Goal: Transaction & Acquisition: Purchase product/service

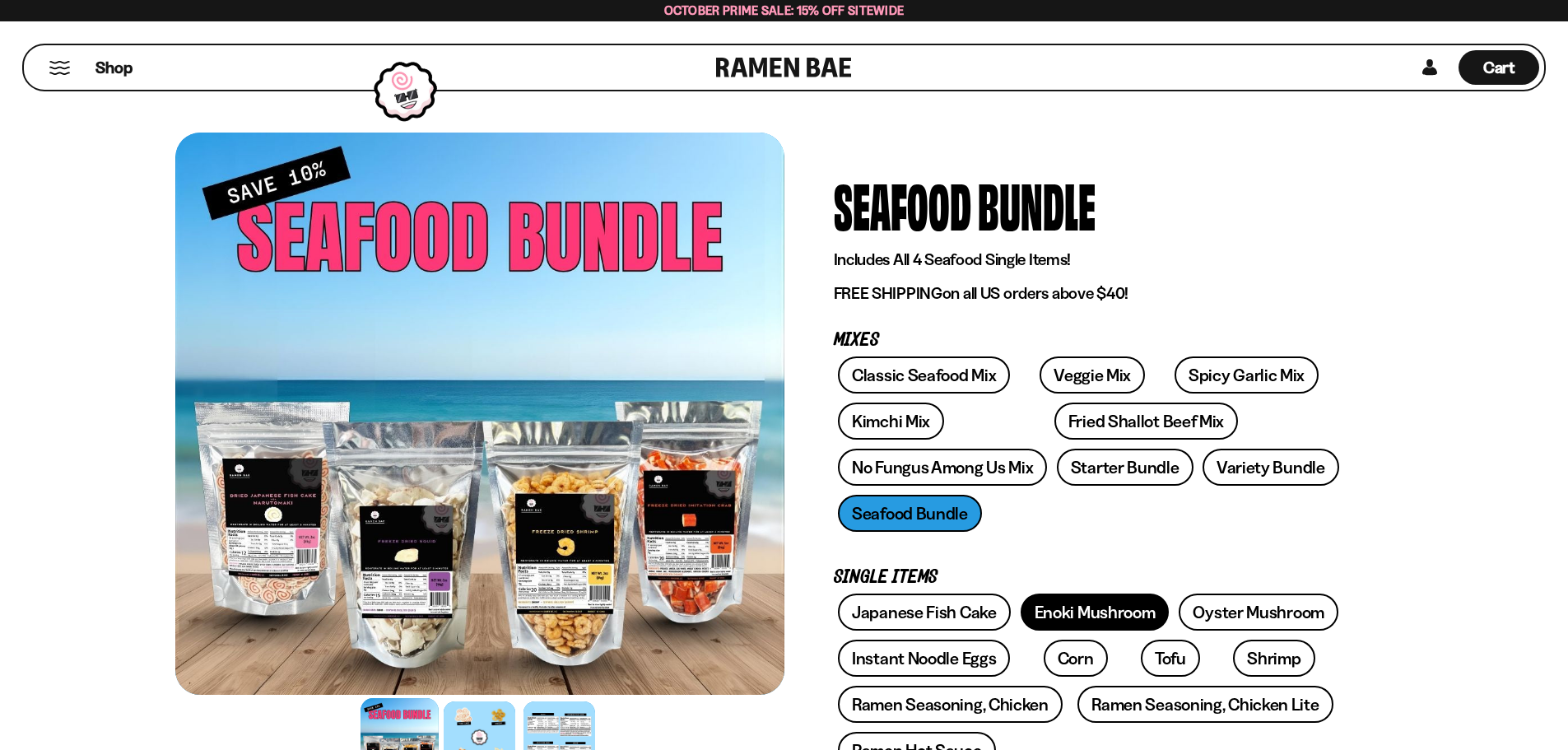
click at [1129, 618] on link "Enoki Mushroom" at bounding box center [1095, 611] width 149 height 37
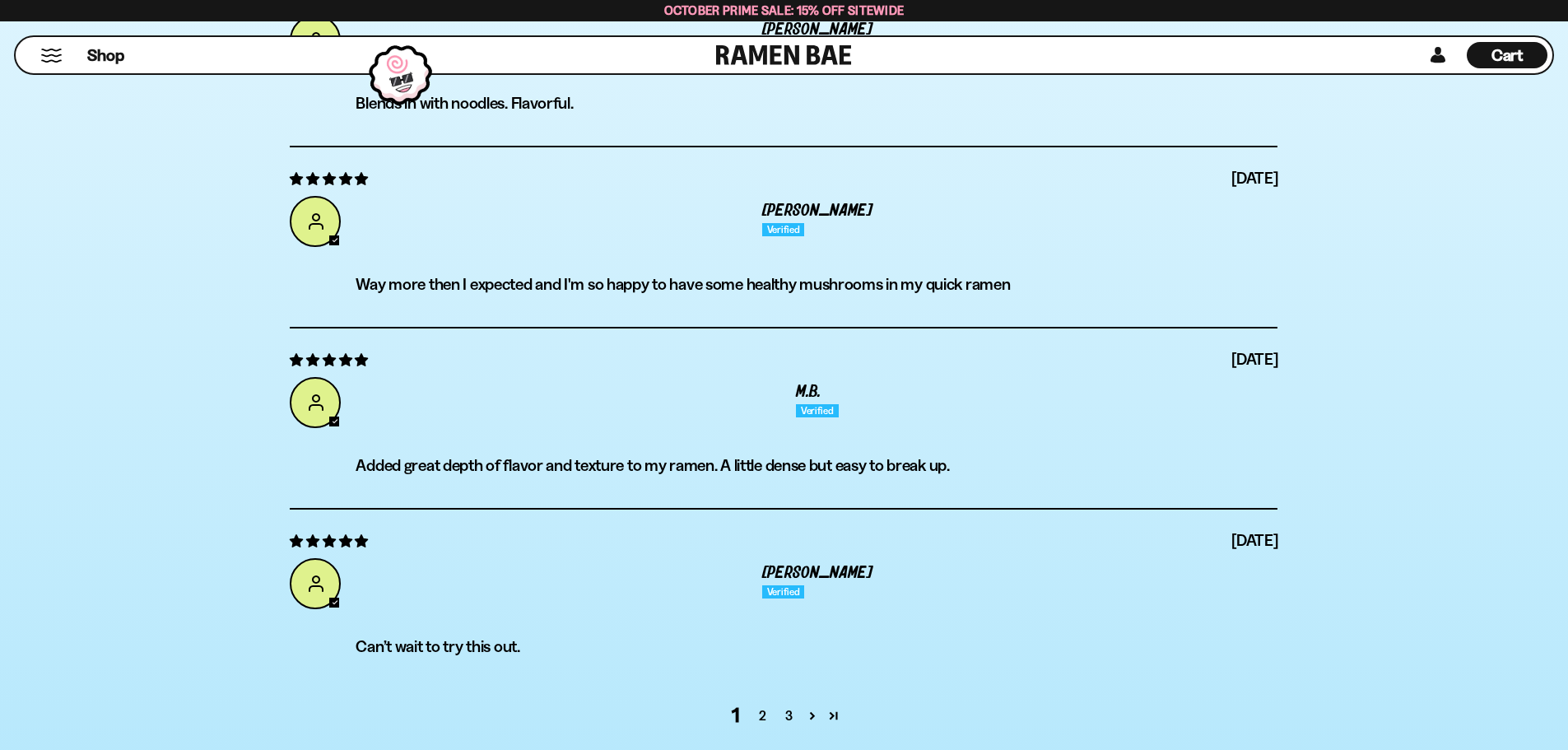
scroll to position [6676, 0]
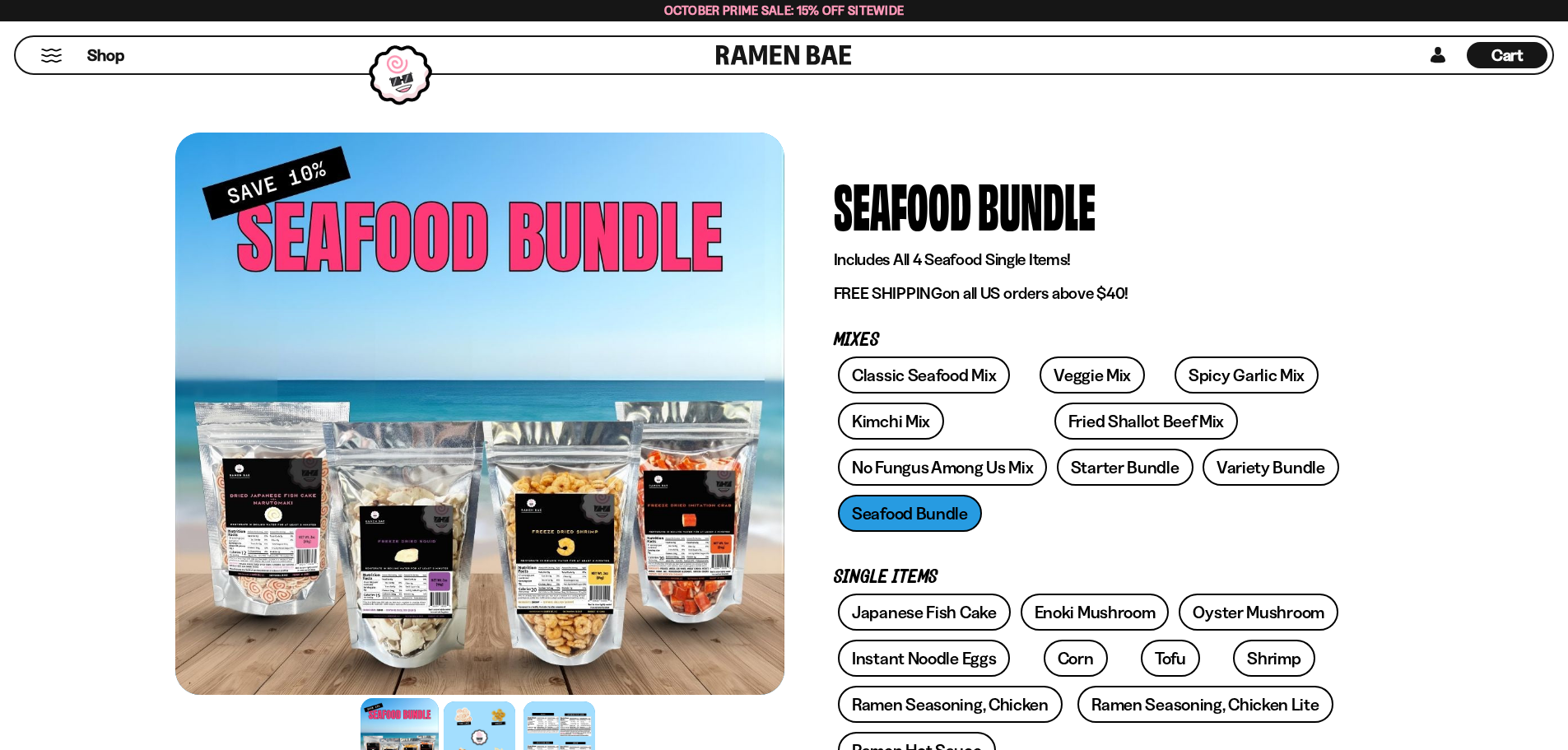
scroll to position [411, 0]
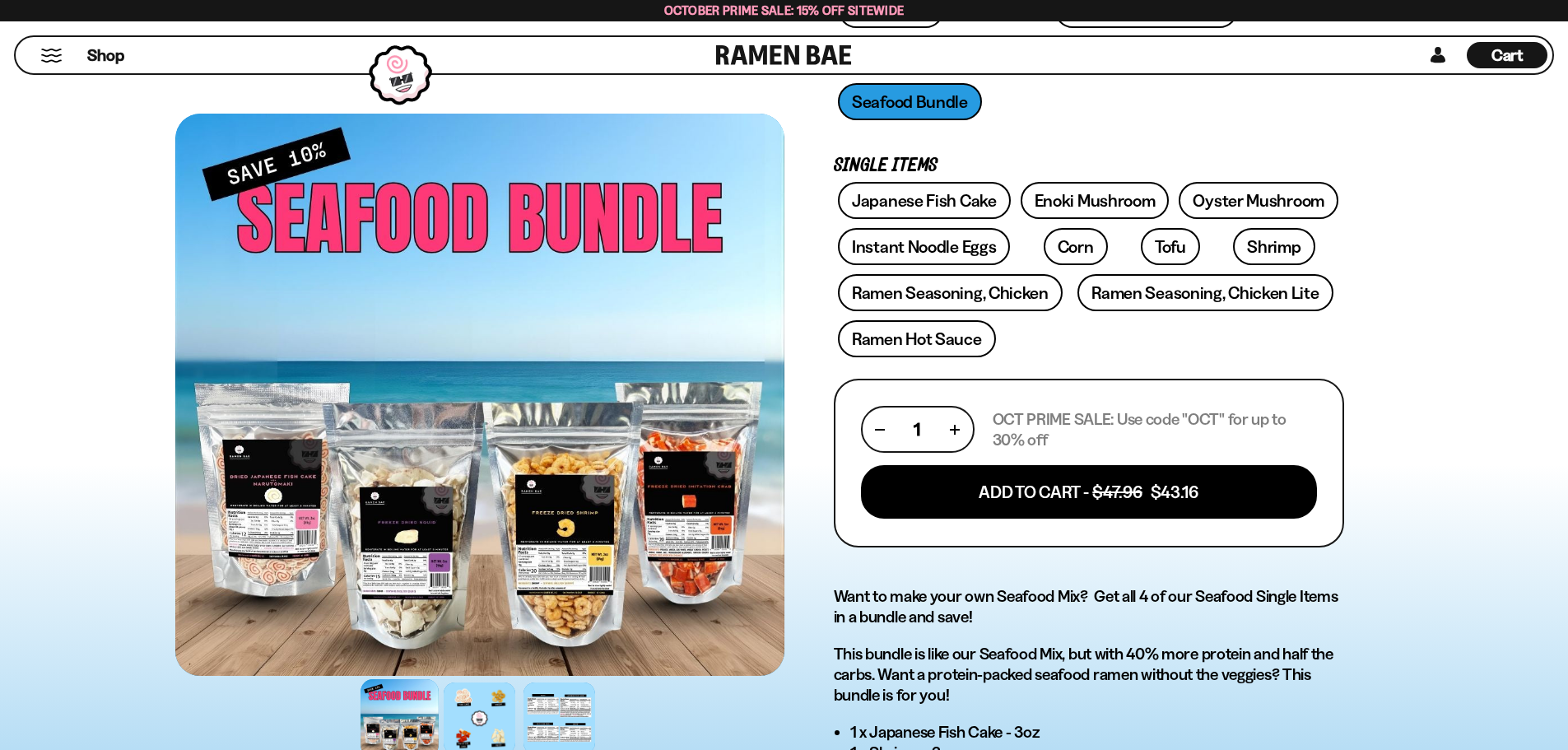
click at [1512, 58] on span "Cart" at bounding box center [1507, 55] width 32 height 20
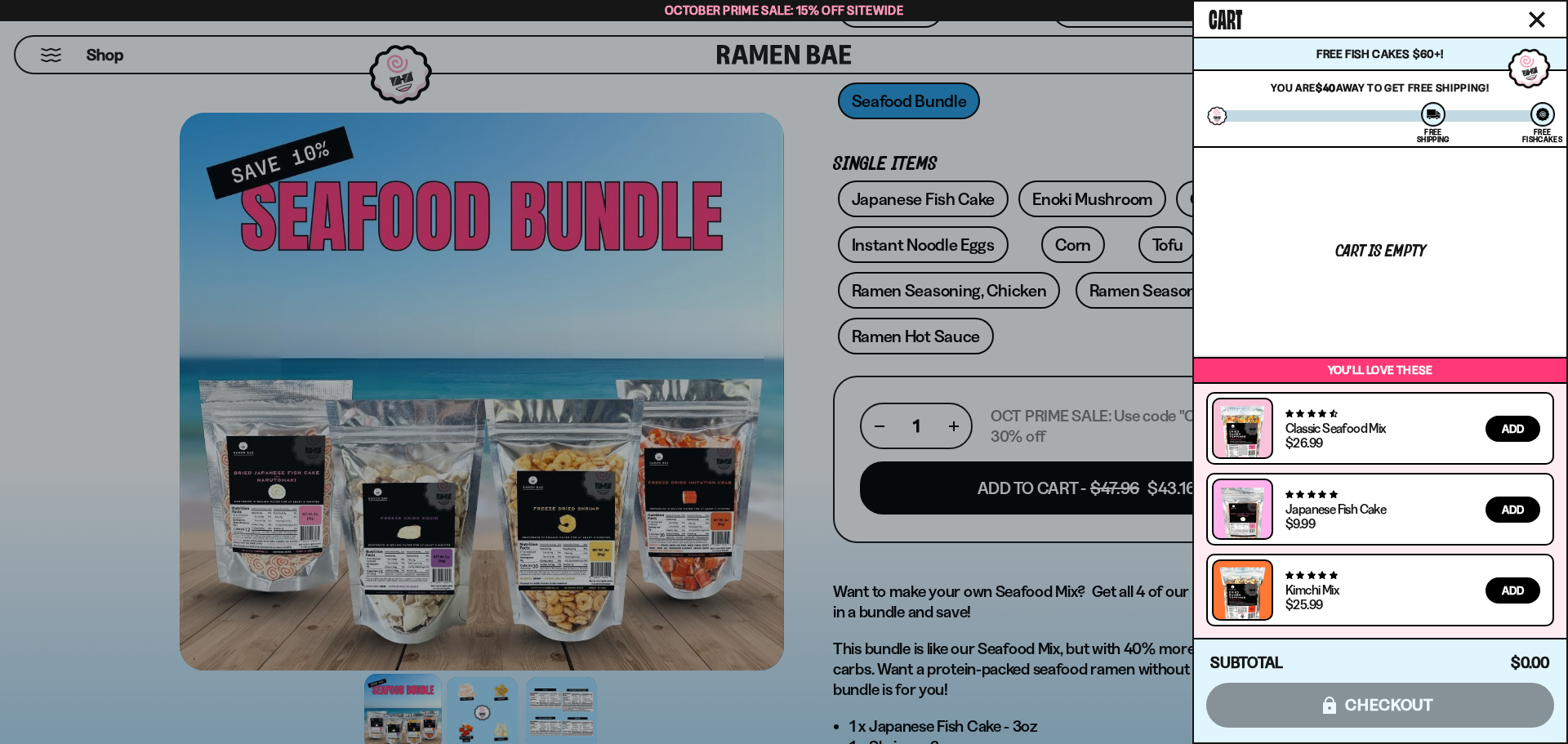
click at [1511, 596] on span "Add" at bounding box center [1513, 590] width 22 height 11
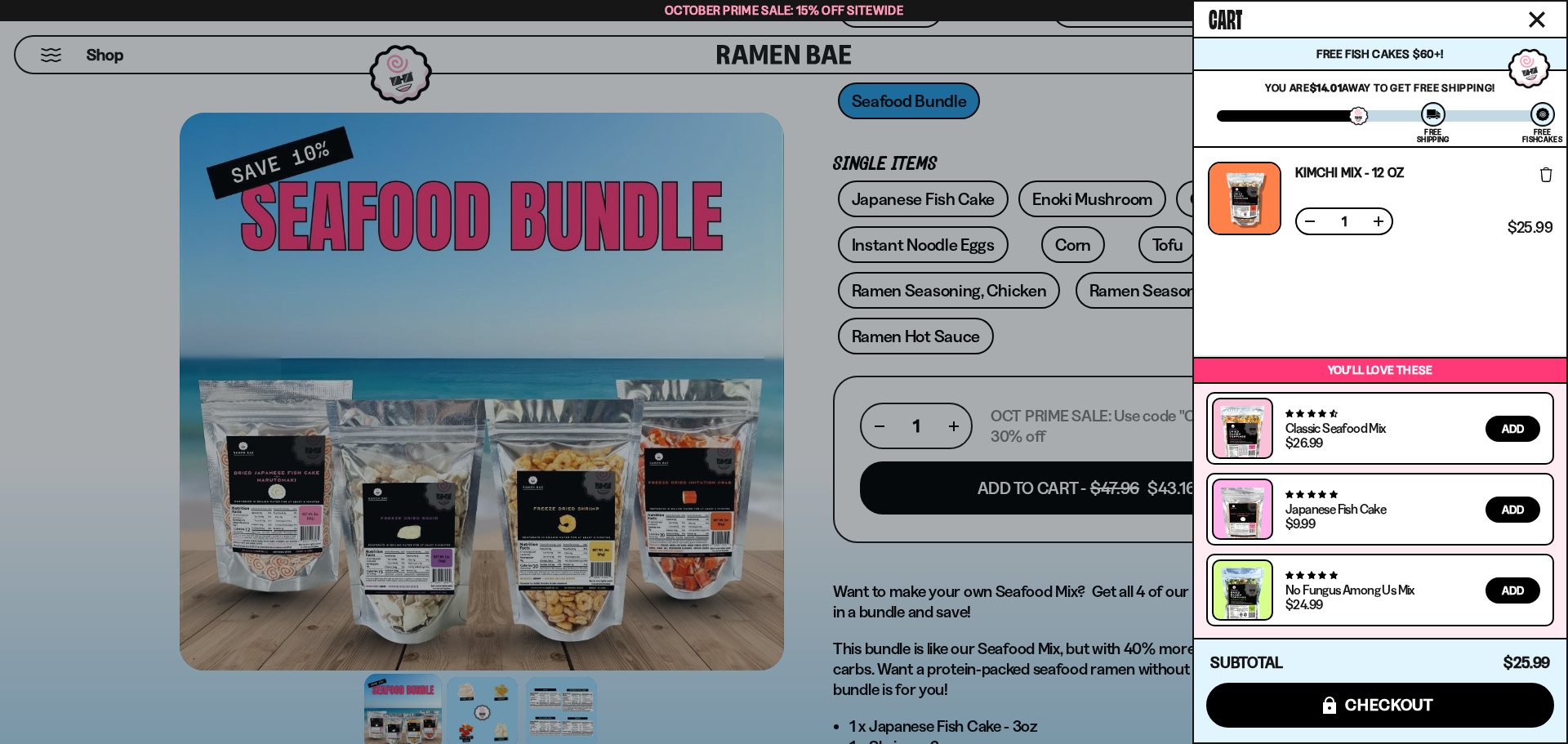
click at [1534, 18] on icon "Close cart" at bounding box center [1536, 19] width 15 height 15
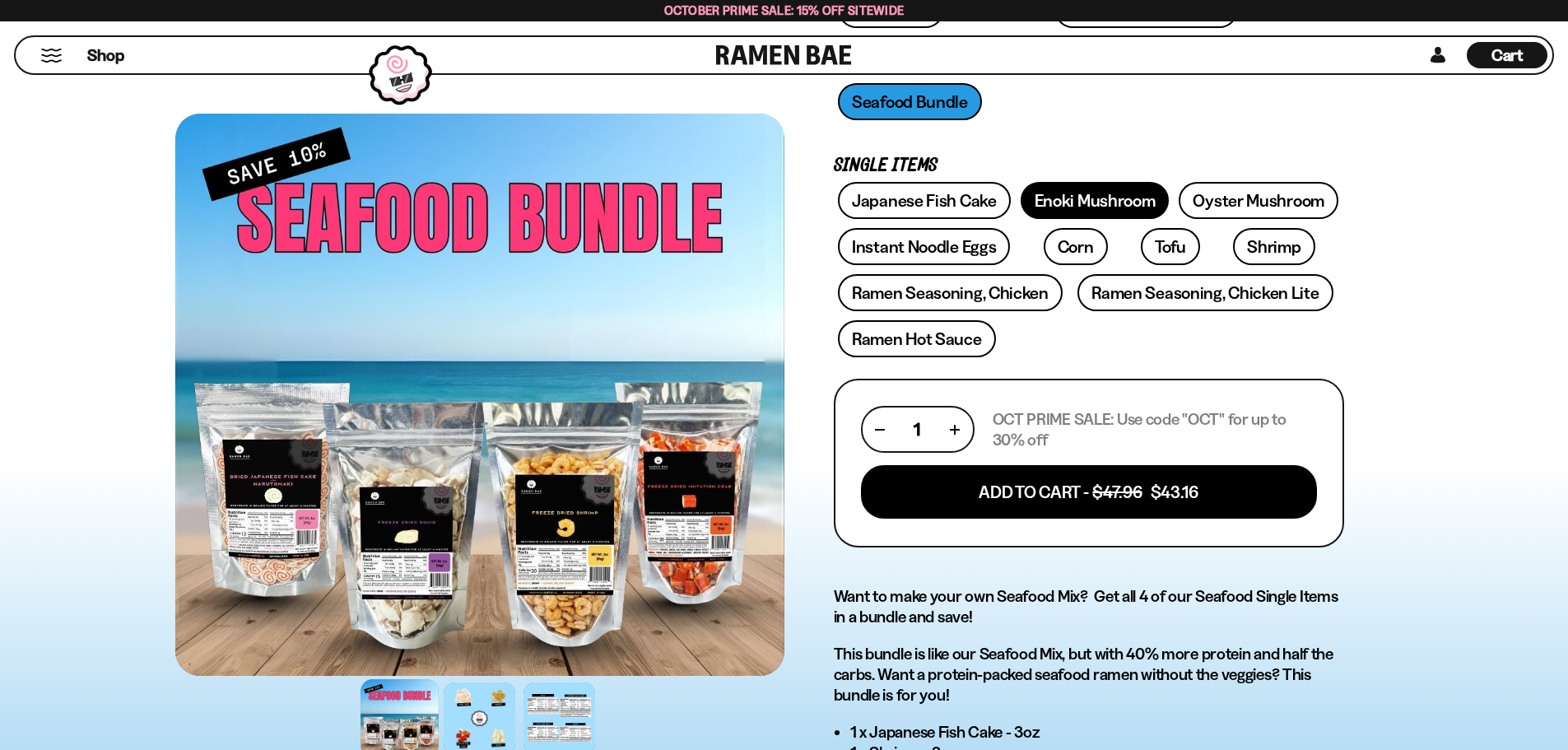
click at [1032, 204] on link "Enoki Mushroom" at bounding box center [1095, 200] width 149 height 37
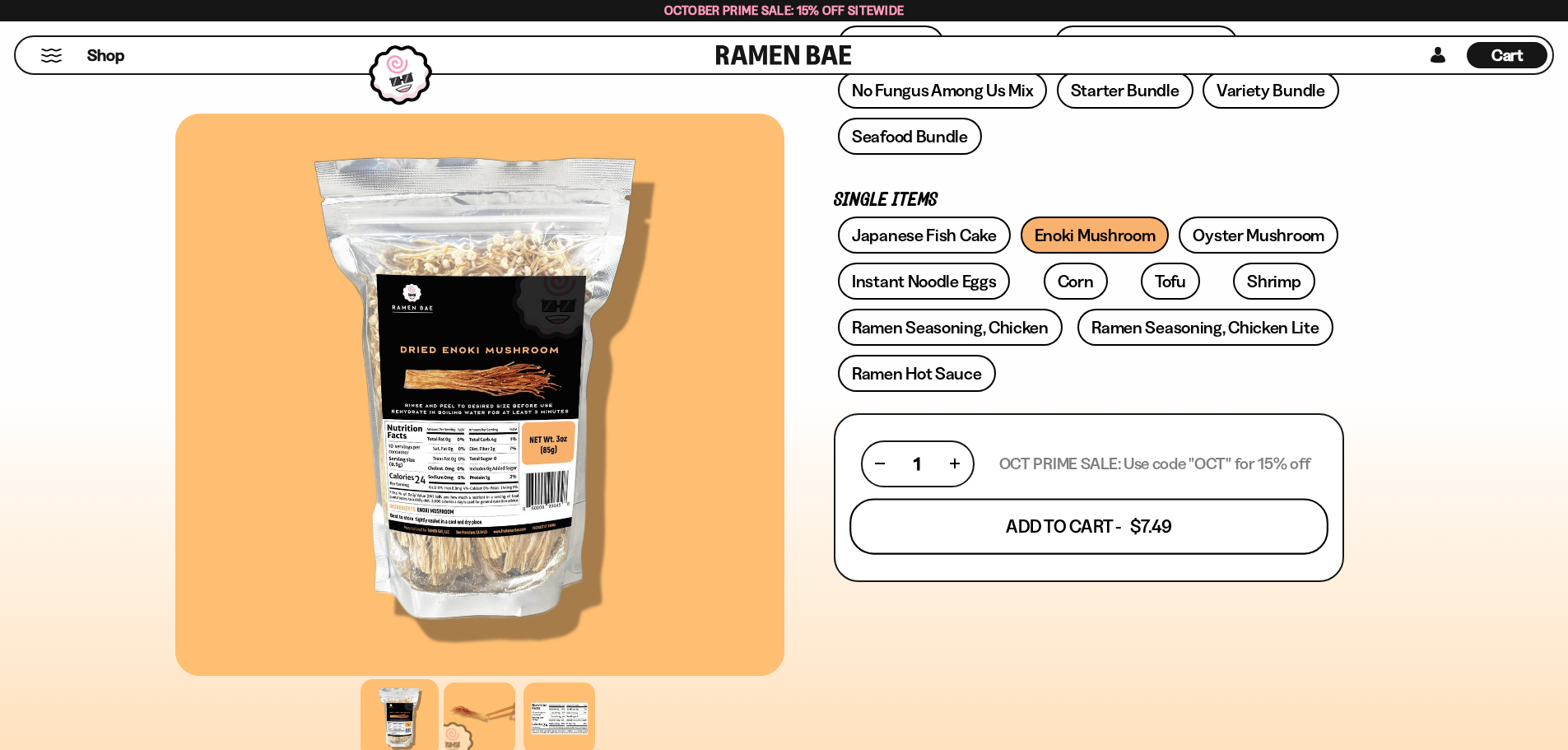
scroll to position [411, 0]
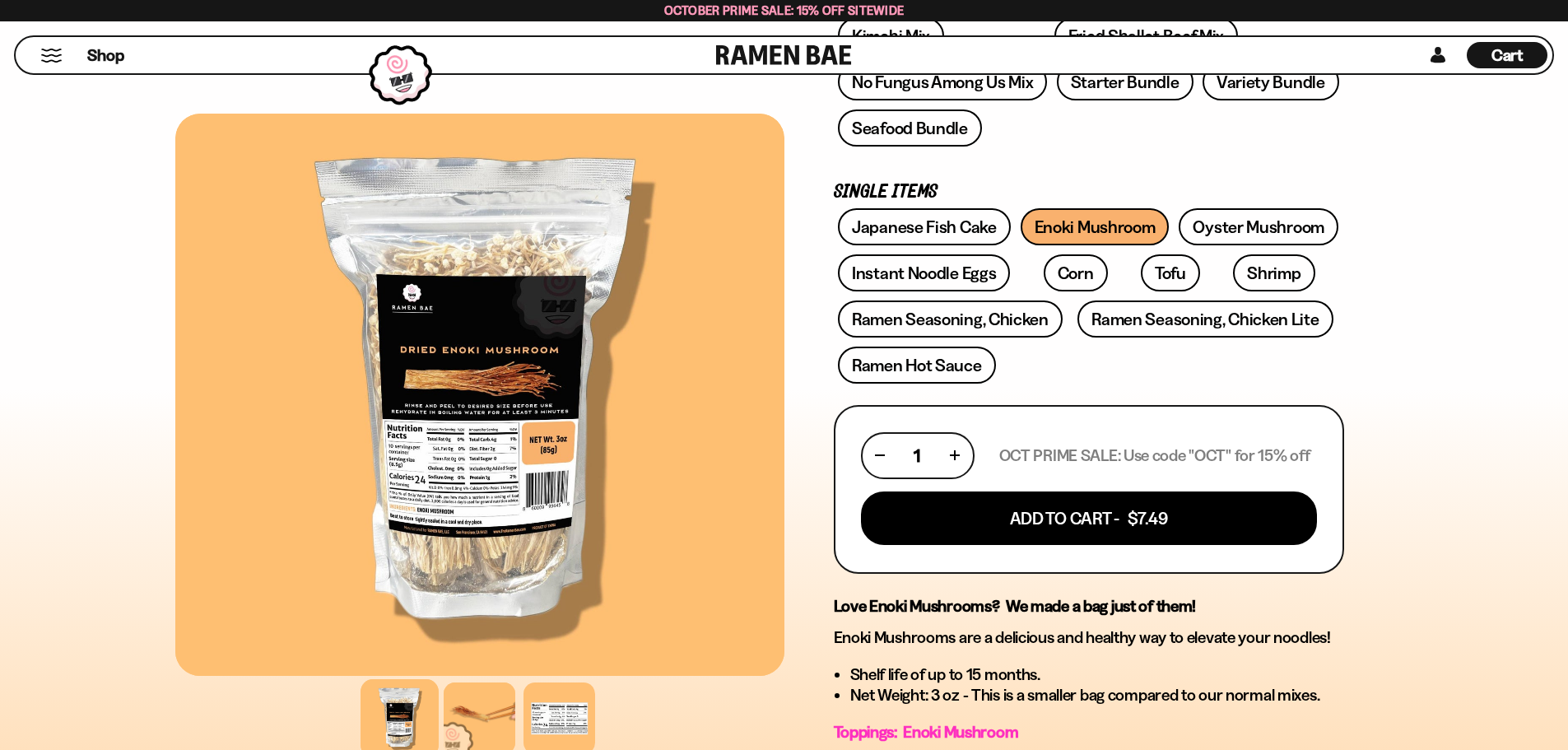
click at [956, 458] on button "button" at bounding box center [955, 455] width 9 height 9
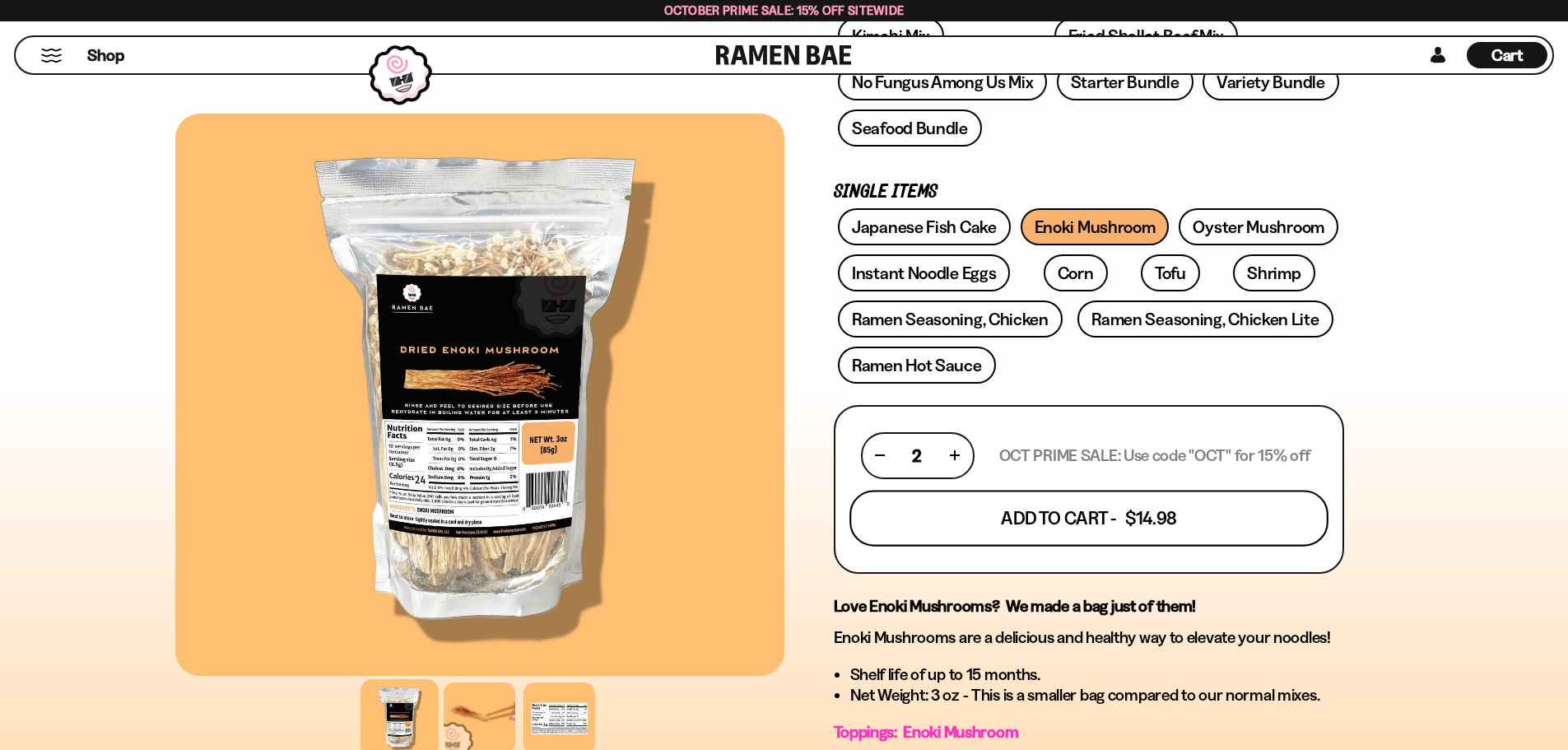
click at [1039, 522] on button "Add To Cart - $14.98" at bounding box center [1089, 517] width 479 height 56
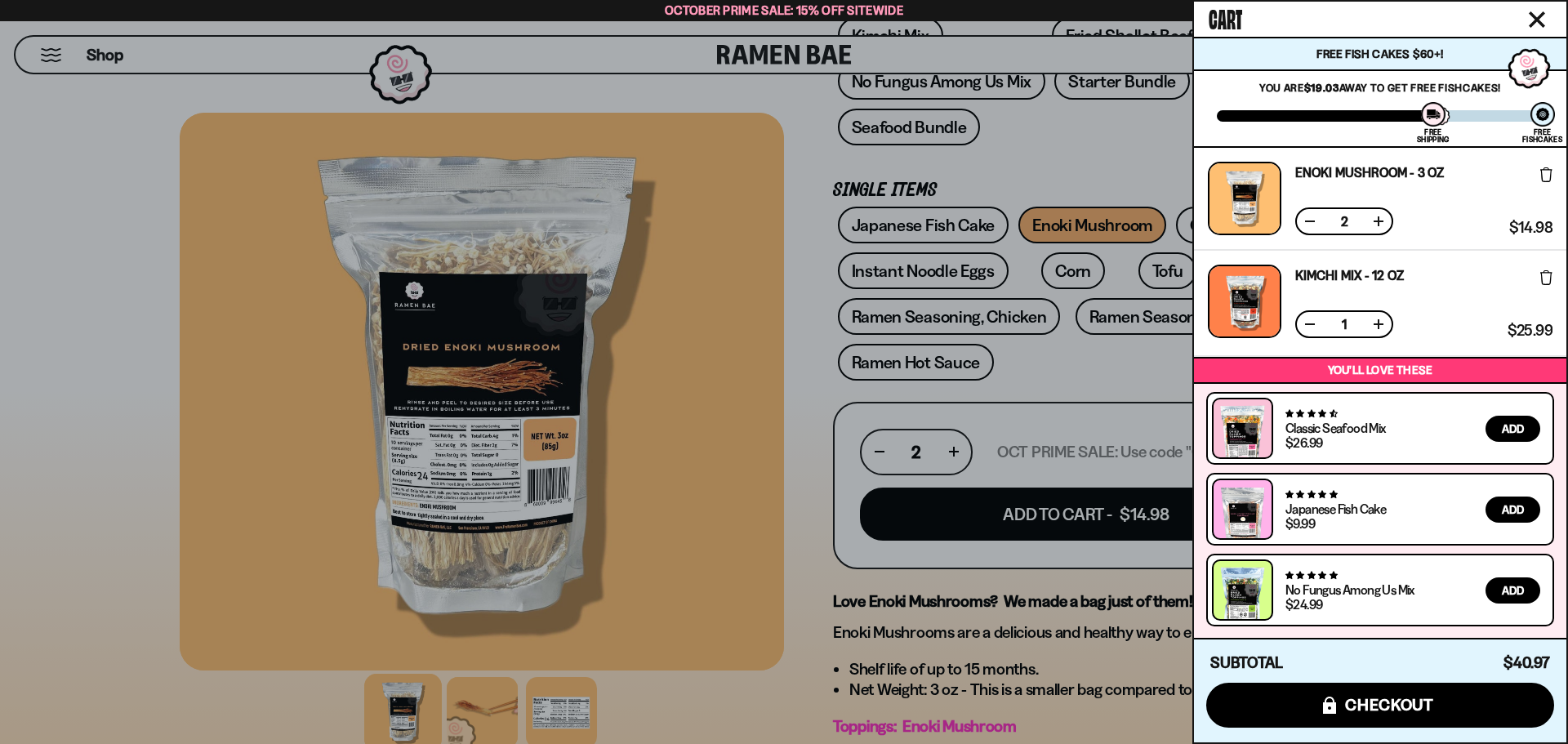
click at [1538, 15] on icon "Close cart" at bounding box center [1536, 19] width 16 height 16
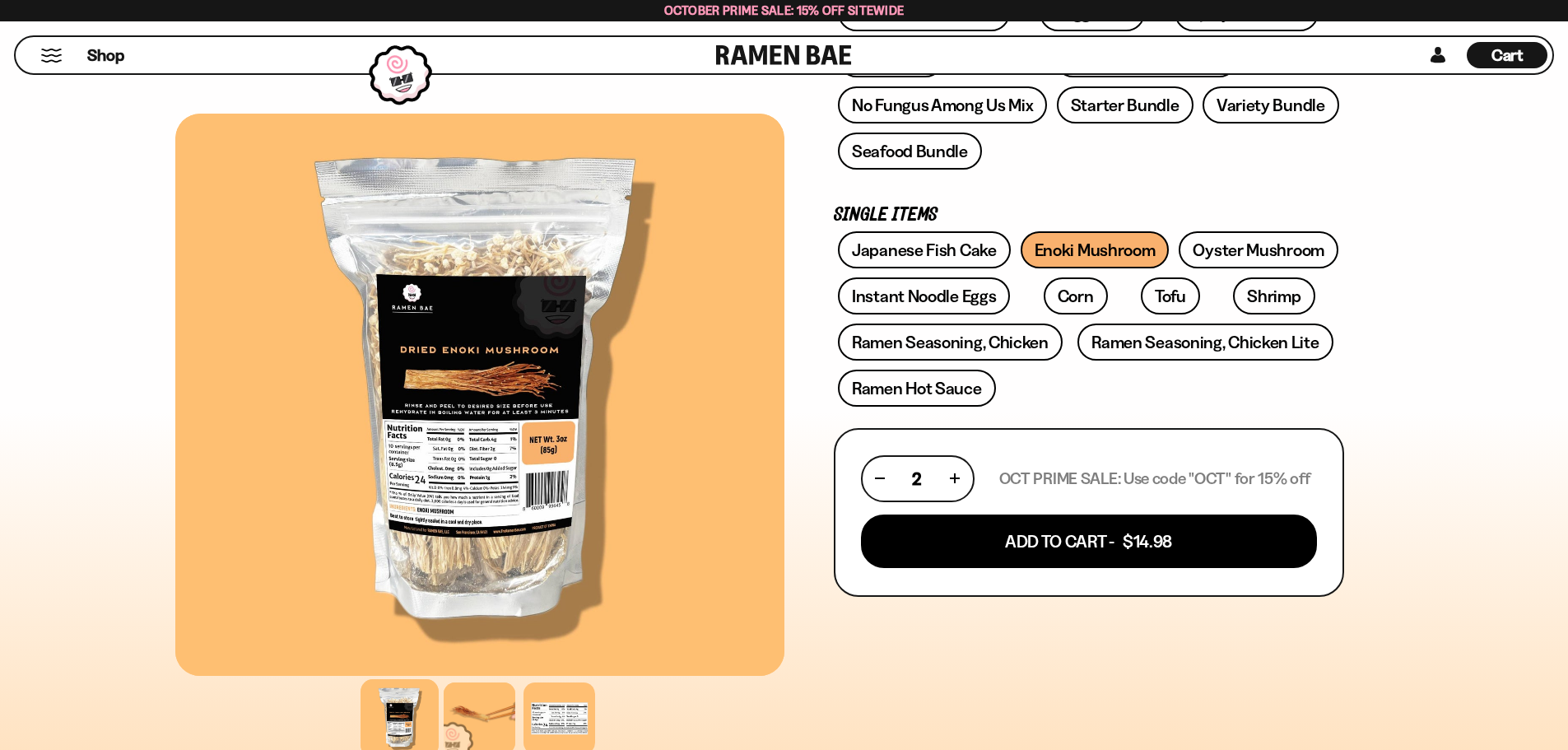
scroll to position [247, 0]
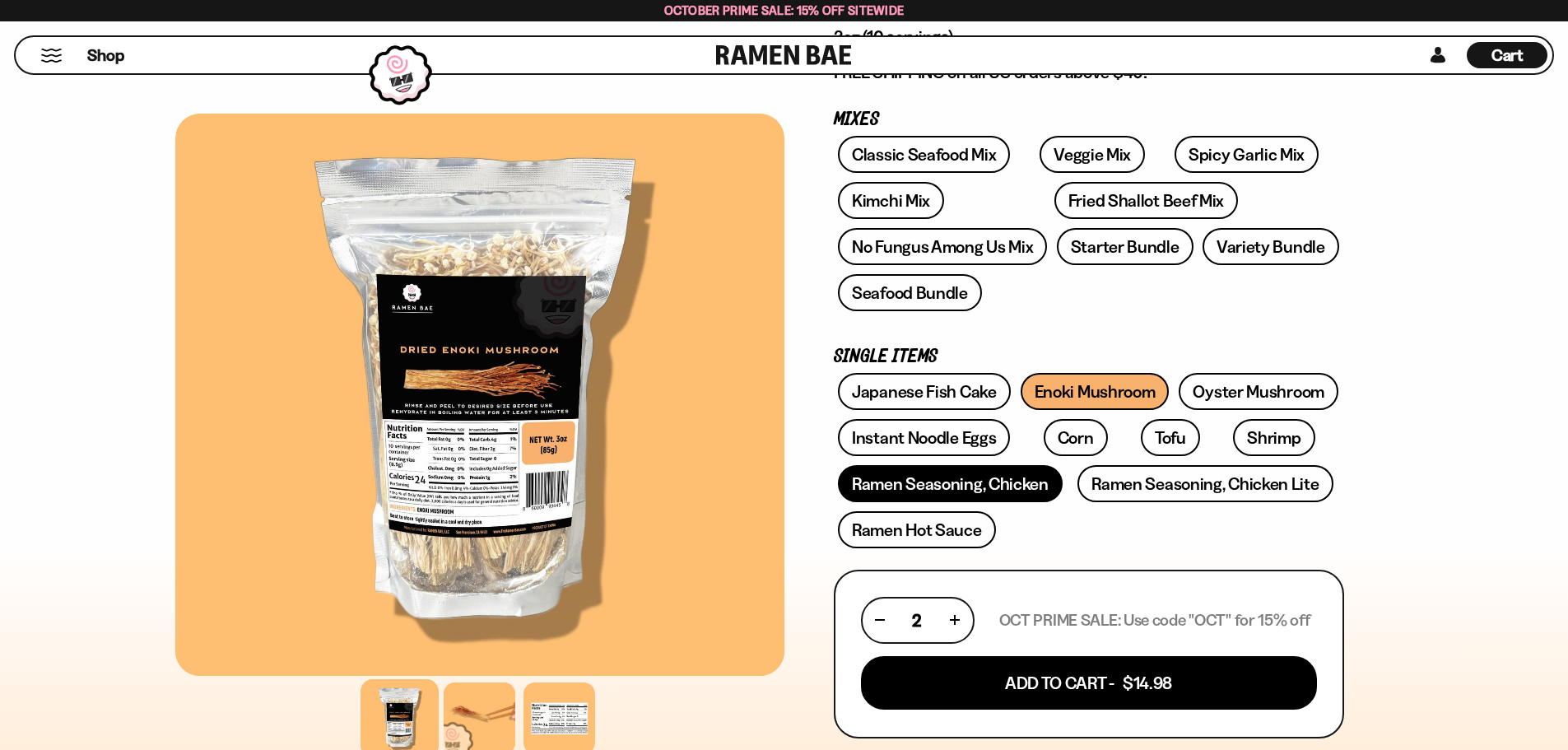
click at [940, 491] on link "Ramen Seasoning, Chicken" at bounding box center [950, 483] width 225 height 37
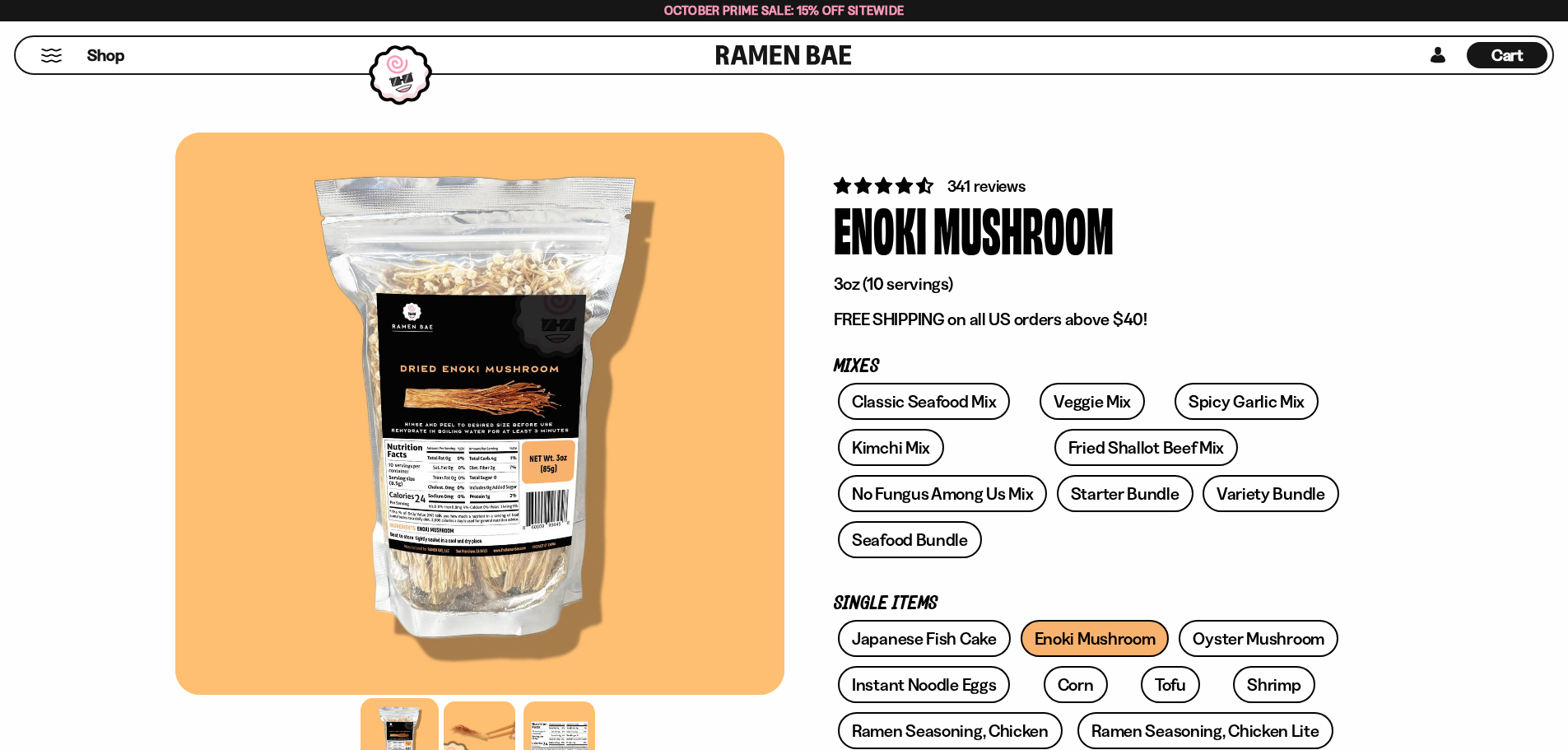
scroll to position [247, 0]
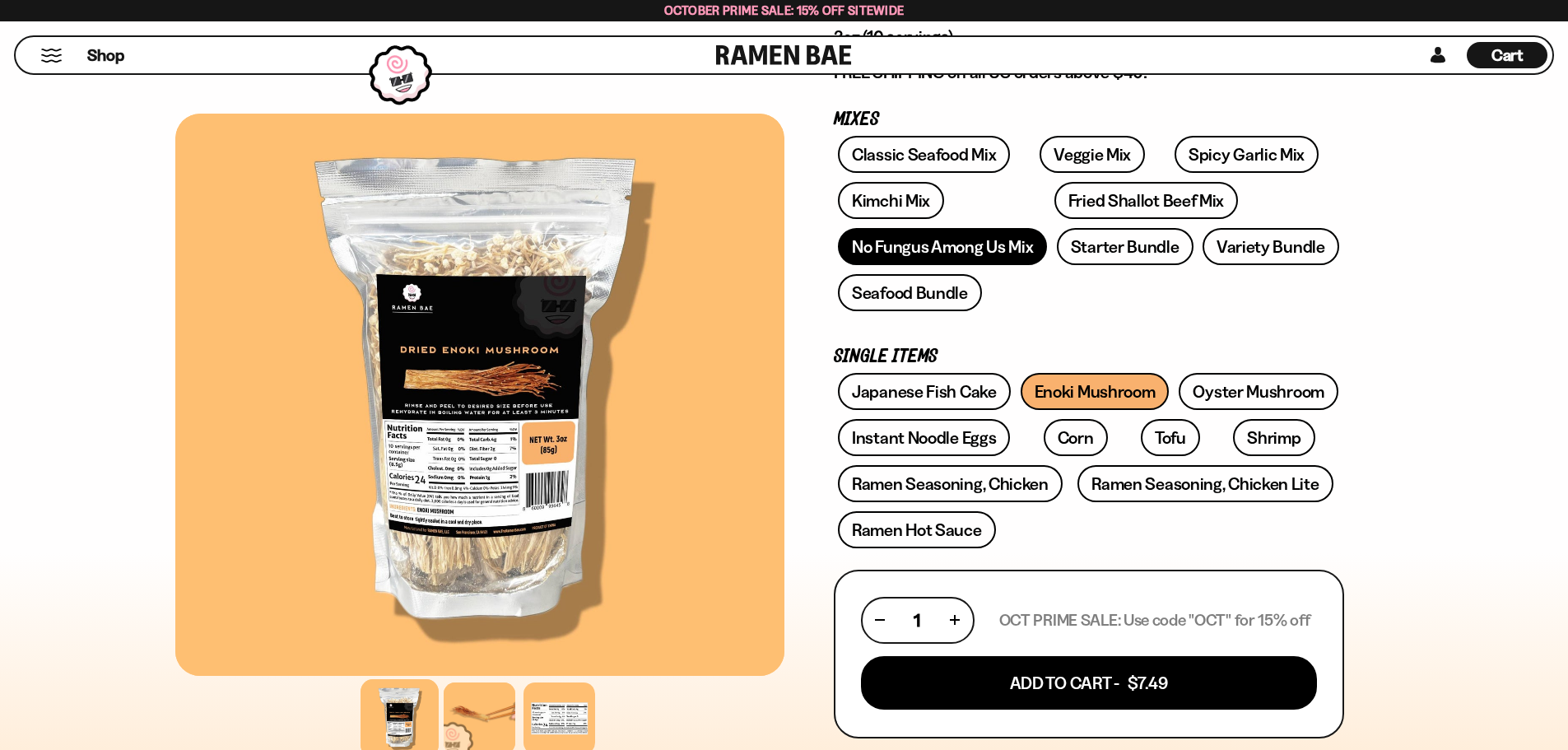
click at [978, 249] on link "No Fungus Among Us Mix" at bounding box center [942, 246] width 209 height 37
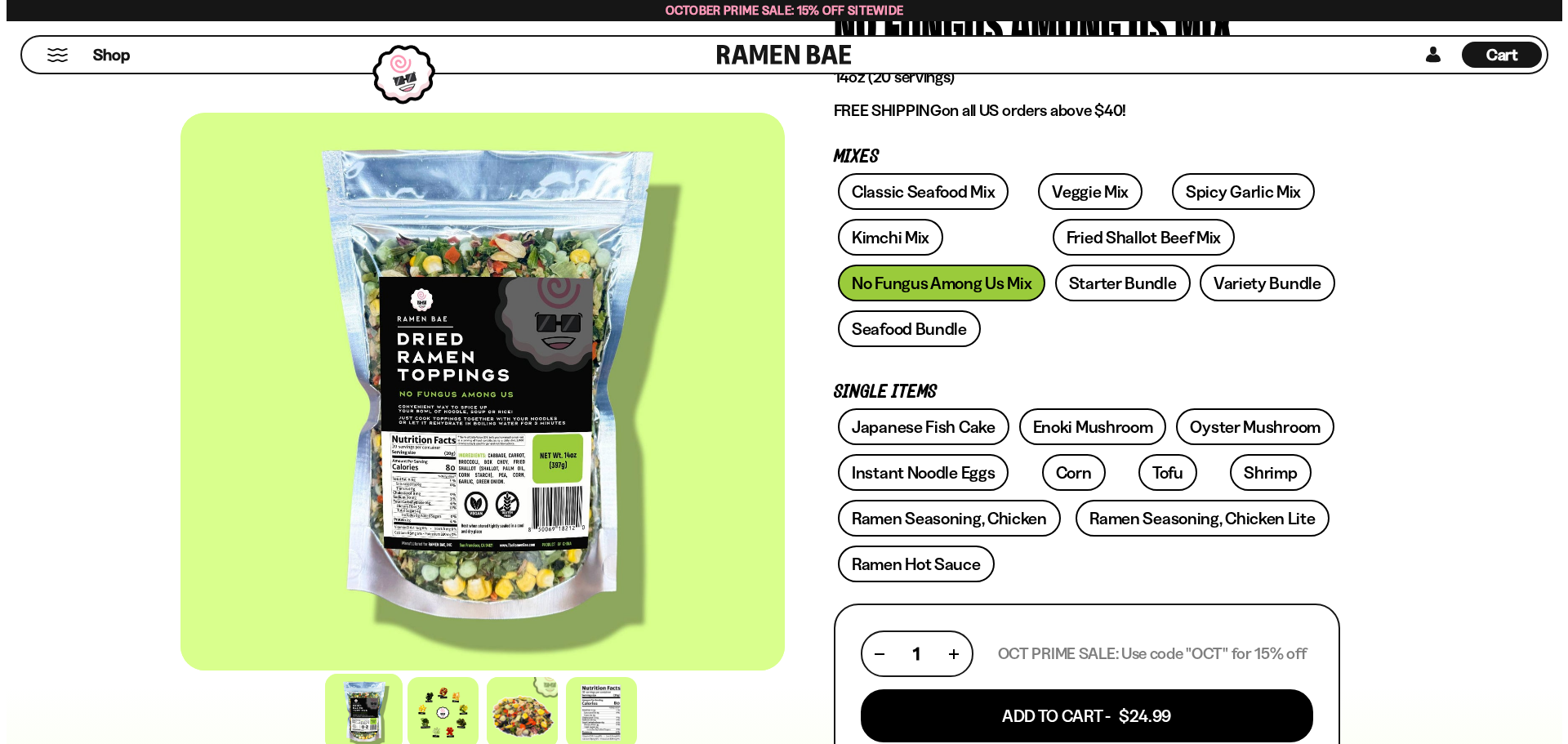
scroll to position [327, 0]
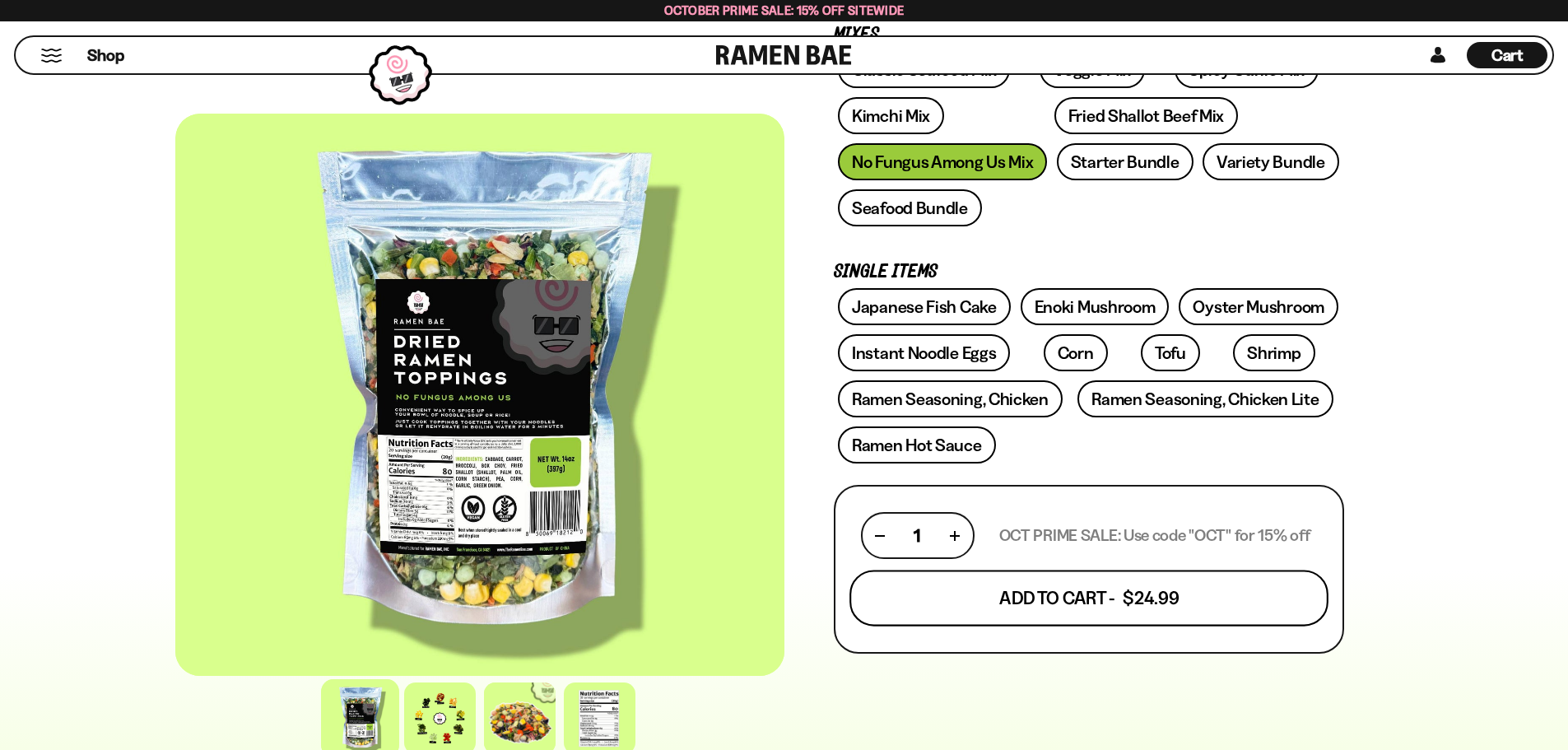
click at [1086, 594] on button "Add To Cart - $24.99" at bounding box center [1089, 598] width 479 height 56
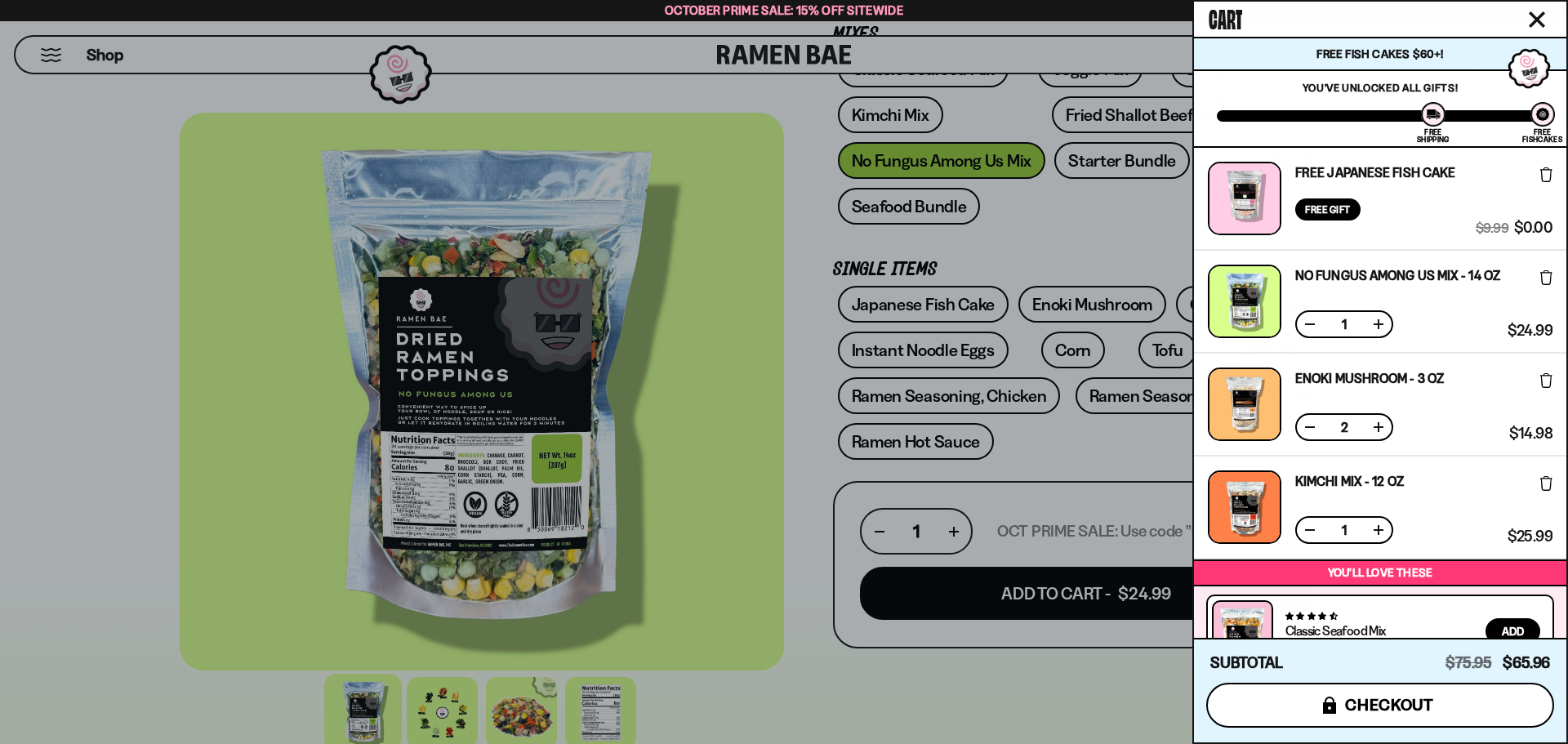
click at [1368, 715] on button "icons8-lock checkout" at bounding box center [1380, 705] width 348 height 45
